Goal: Task Accomplishment & Management: Manage account settings

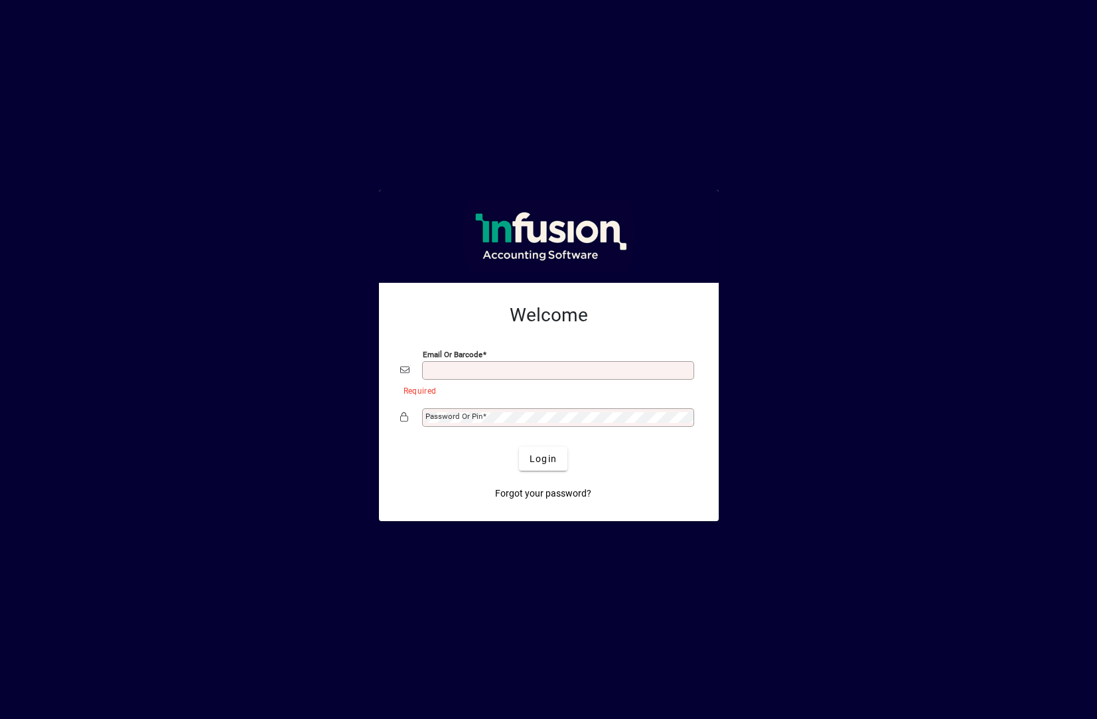
click at [503, 370] on input "Email or Barcode" at bounding box center [559, 370] width 268 height 11
type input "**********"
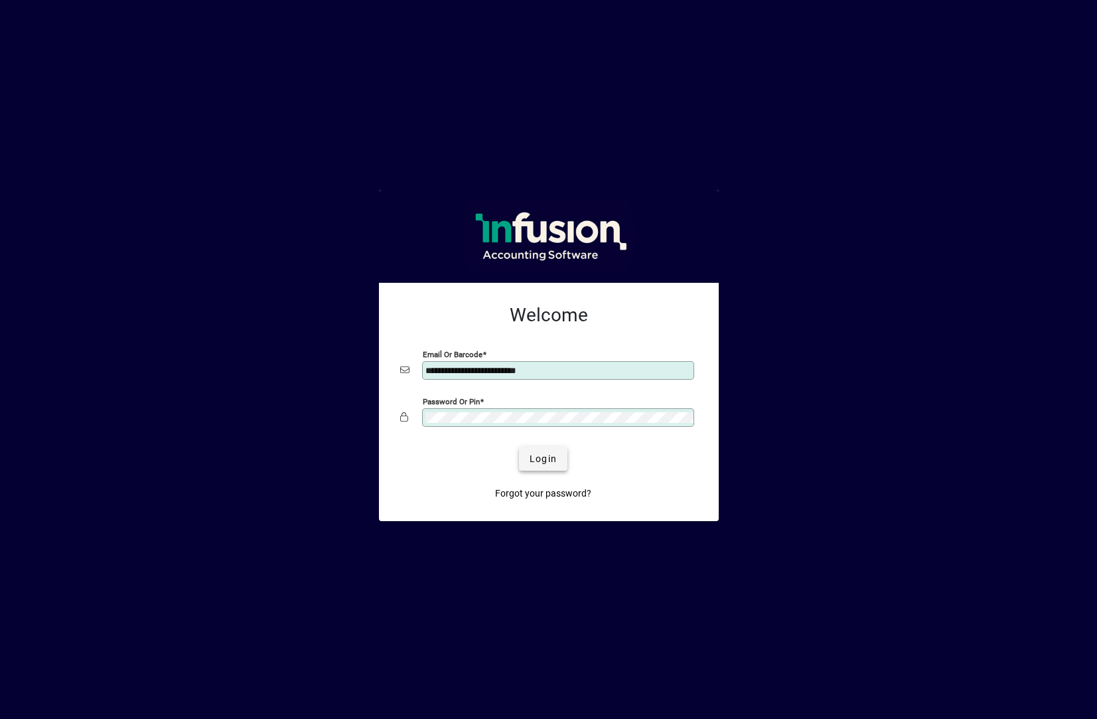
click at [534, 456] on span "Login" at bounding box center [543, 459] width 27 height 14
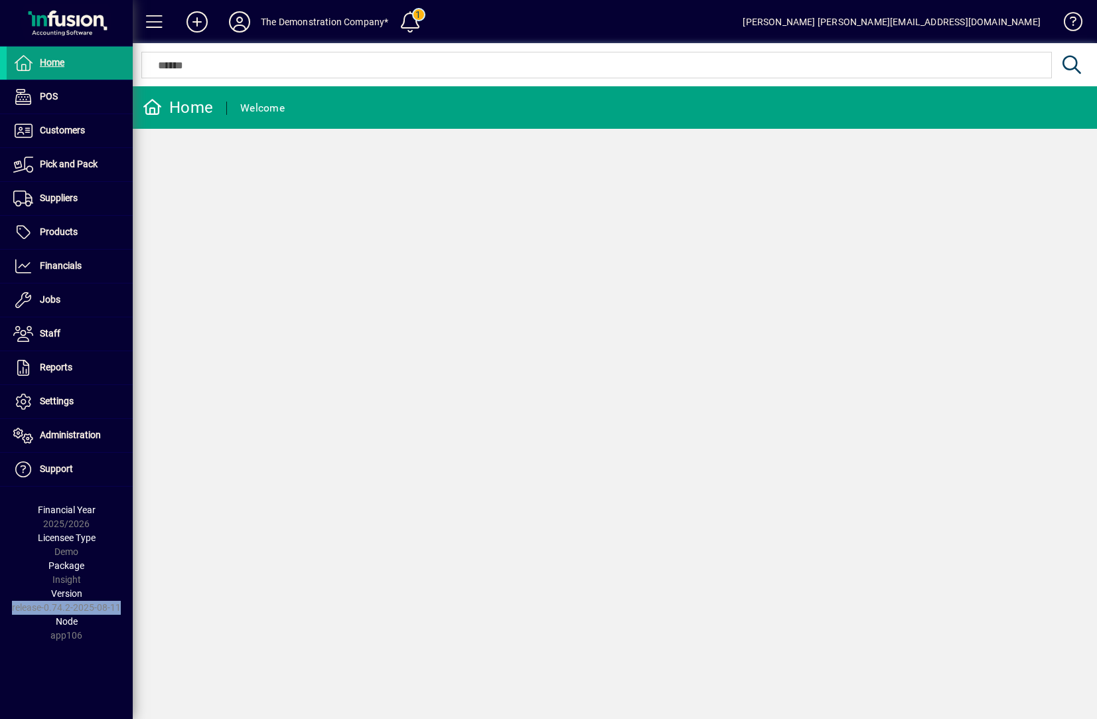
drag, startPoint x: 119, startPoint y: 609, endPoint x: 14, endPoint y: 611, distance: 104.9
click at [14, 611] on div "Version release-0.74.2-2025-08-11" at bounding box center [66, 601] width 133 height 28
copy div "release-0.74.2-2025-08-11"
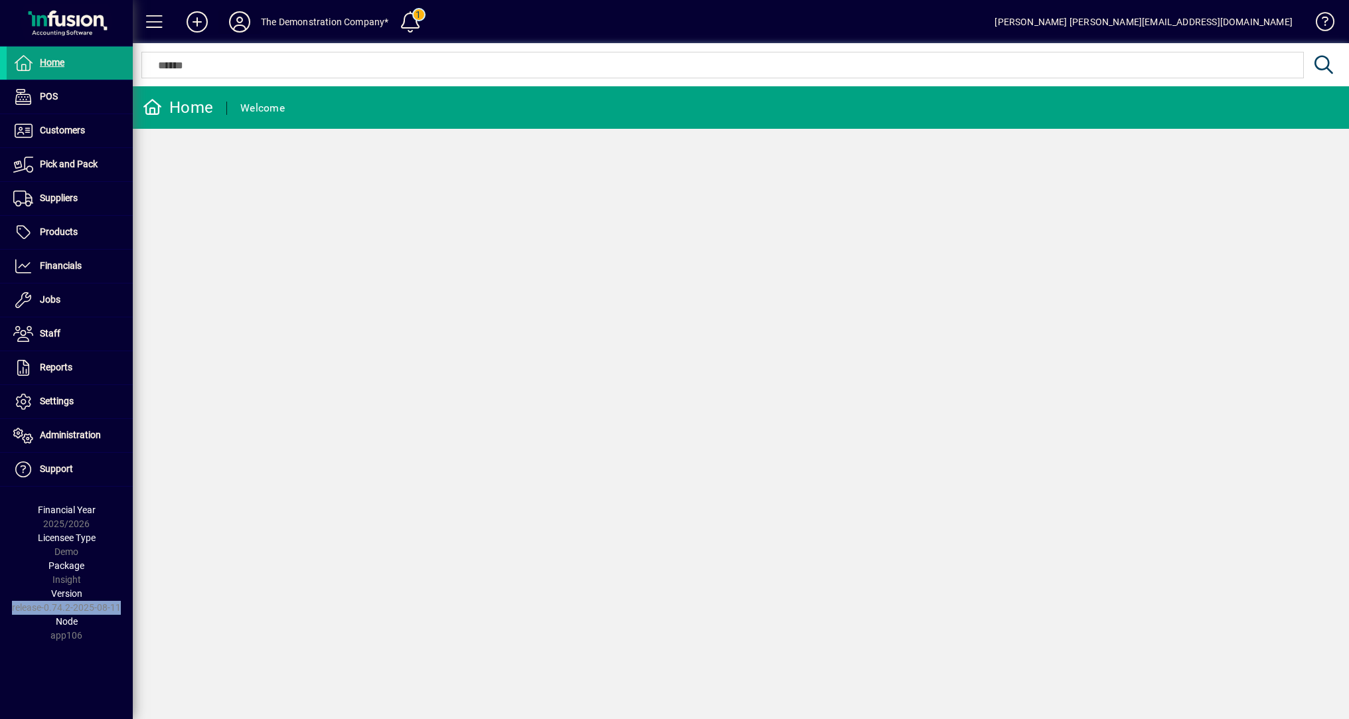
click at [241, 25] on icon at bounding box center [239, 21] width 27 height 21
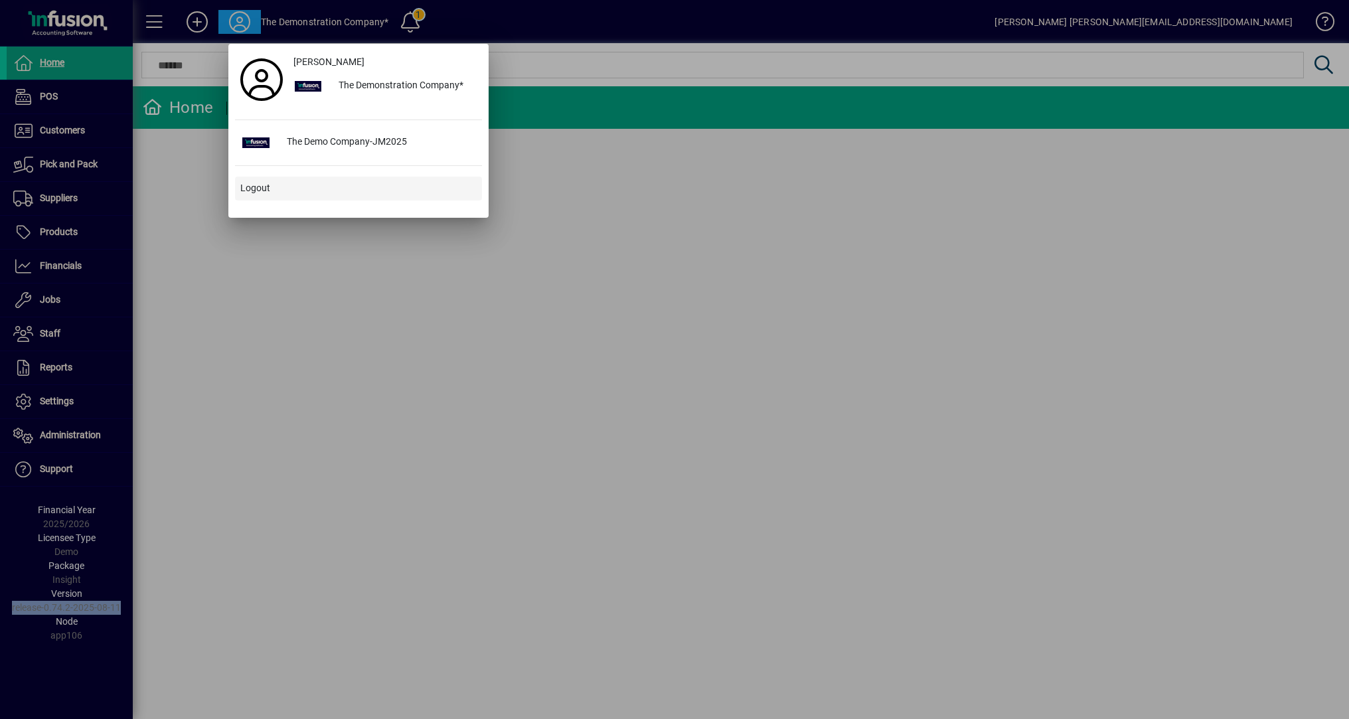
click at [247, 189] on span "Logout" at bounding box center [255, 188] width 30 height 14
